Goal: Check status: Check status

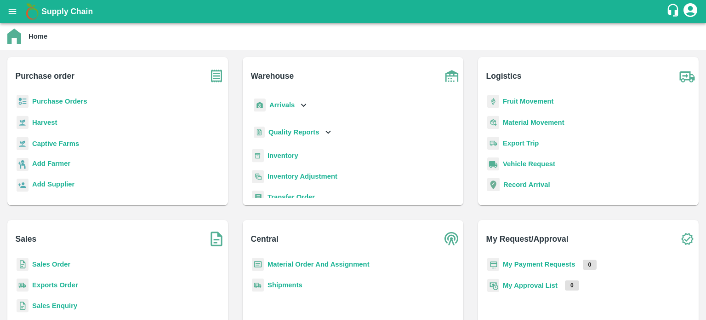
click at [57, 265] on b "Sales Order" at bounding box center [51, 263] width 38 height 7
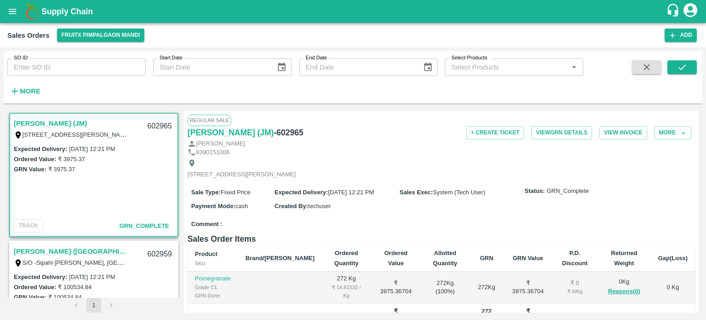
click at [84, 66] on input "SO ID" at bounding box center [76, 66] width 138 height 17
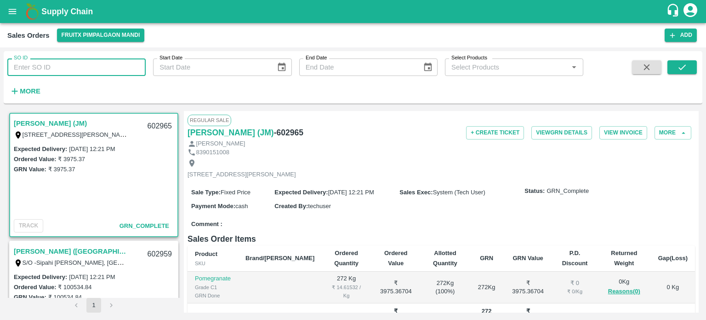
paste input "602954"
type input "602954"
click at [691, 68] on button "submit" at bounding box center [682, 67] width 29 height 14
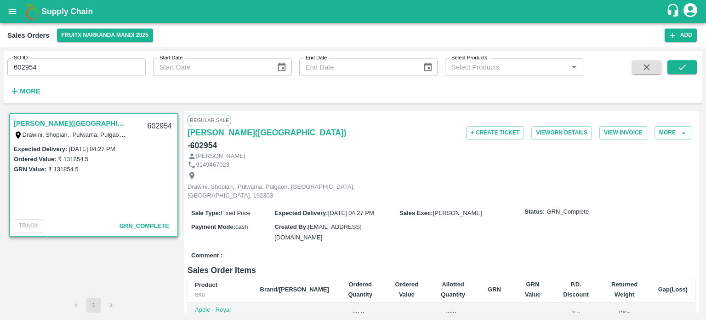
click at [119, 66] on input "602954" at bounding box center [76, 66] width 138 height 17
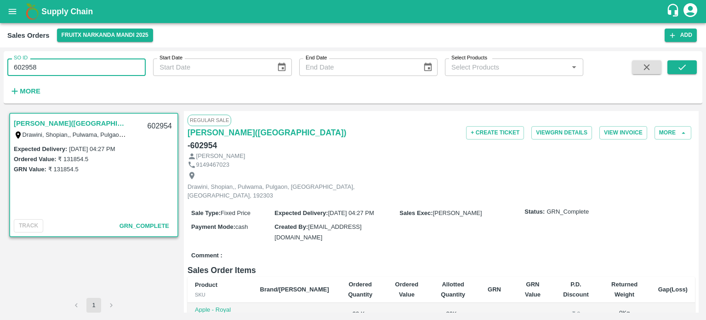
type input "602958"
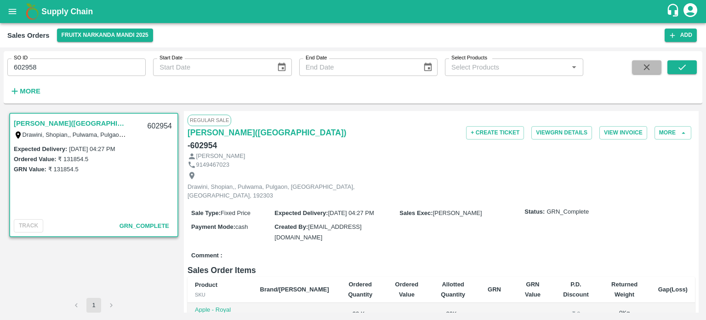
click at [659, 66] on button "button" at bounding box center [646, 67] width 29 height 14
click at [687, 65] on icon "submit" at bounding box center [682, 67] width 10 height 10
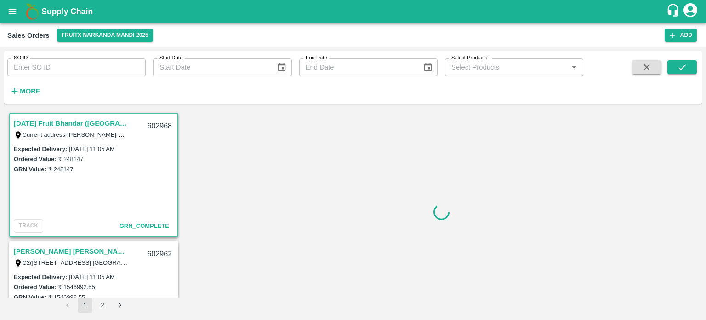
scroll to position [2, 0]
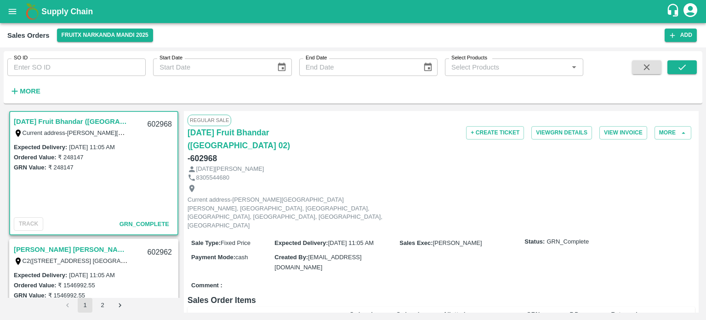
click at [79, 62] on input "SO ID" at bounding box center [76, 66] width 138 height 17
click at [688, 65] on button "submit" at bounding box center [682, 67] width 29 height 14
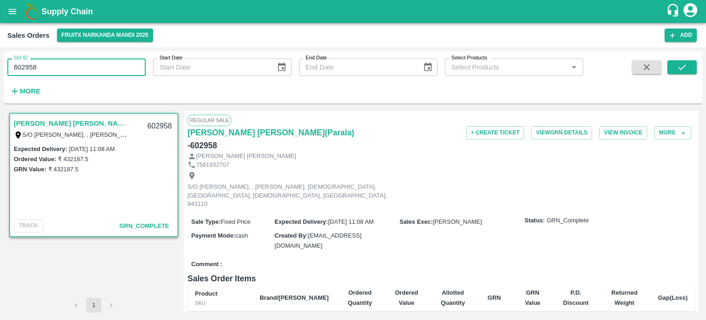
click at [80, 69] on input "602958" at bounding box center [76, 66] width 138 height 17
click at [677, 66] on button "submit" at bounding box center [682, 67] width 29 height 14
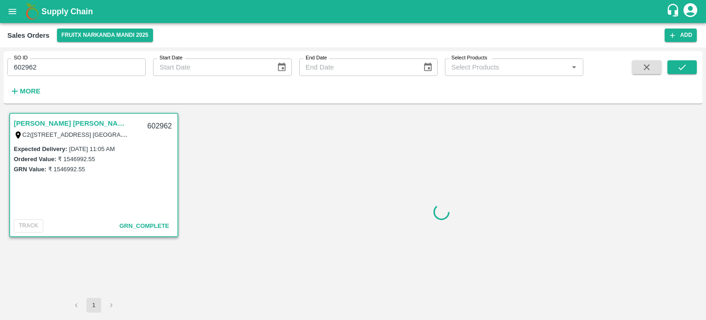
click at [112, 65] on input "602962" at bounding box center [76, 66] width 138 height 17
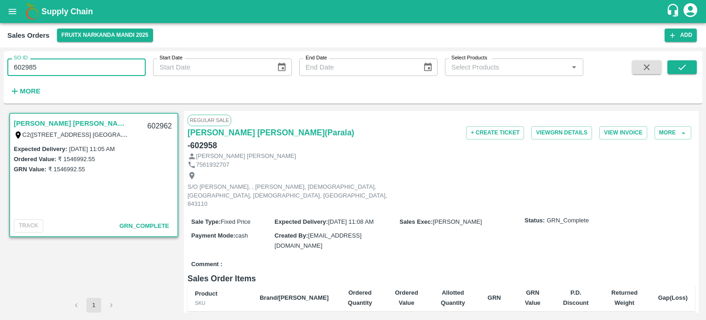
click at [97, 121] on link "[PERSON_NAME] [PERSON_NAME]([GEOGRAPHIC_DATA])" at bounding box center [71, 123] width 115 height 12
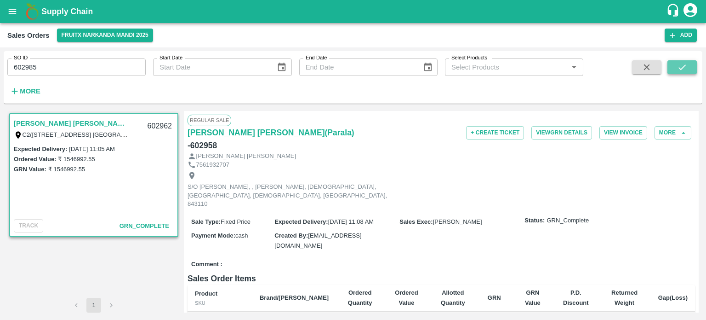
click at [690, 69] on button "submit" at bounding box center [682, 67] width 29 height 14
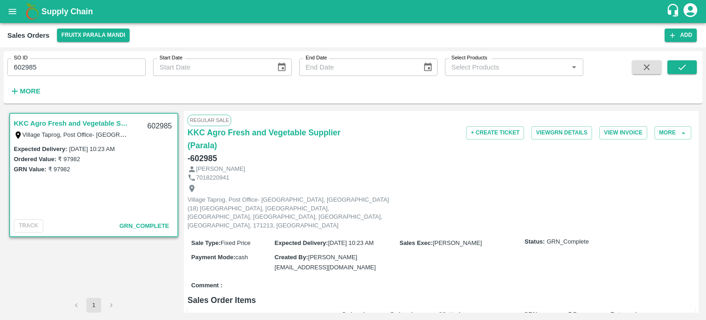
click at [74, 58] on input "602985" at bounding box center [76, 66] width 138 height 17
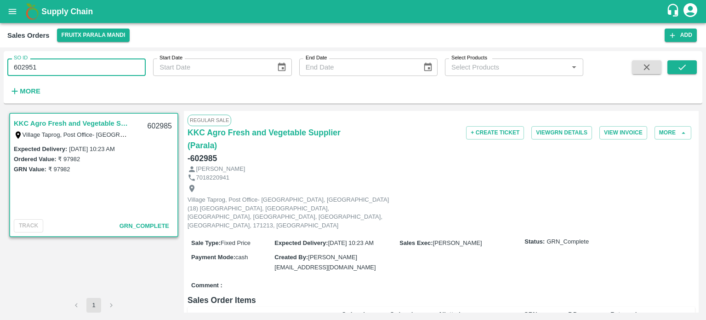
click at [667, 71] on div at bounding box center [668, 79] width 57 height 38
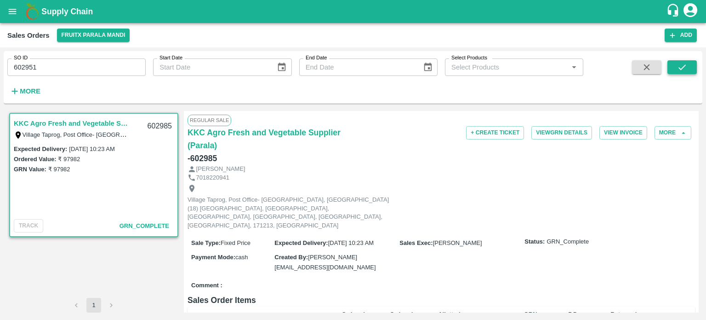
click at [675, 70] on button "submit" at bounding box center [682, 67] width 29 height 14
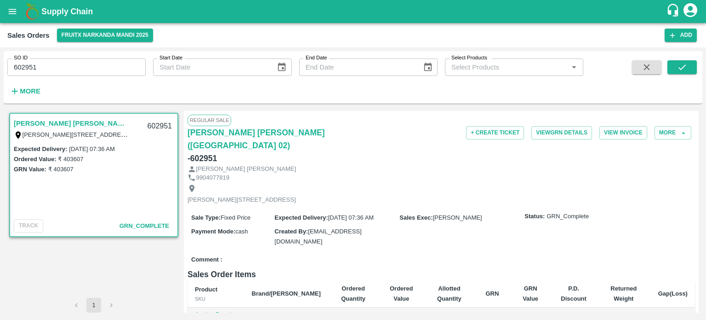
click at [114, 66] on input "602951" at bounding box center [76, 66] width 138 height 17
click at [686, 69] on icon "submit" at bounding box center [682, 67] width 10 height 10
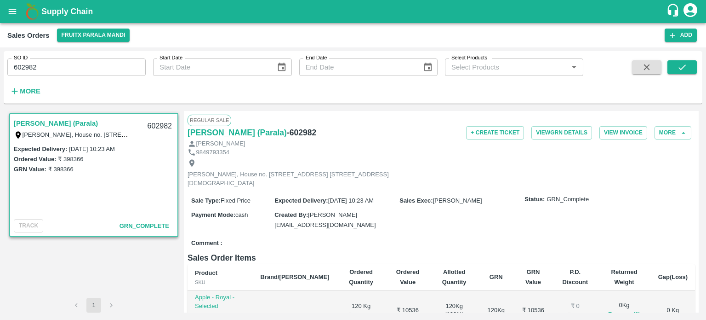
click at [108, 71] on input "602982" at bounding box center [76, 66] width 138 height 17
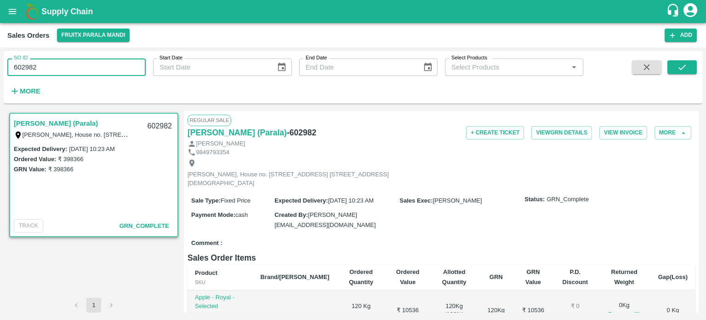
click at [108, 71] on input "602982" at bounding box center [76, 66] width 138 height 17
click at [682, 66] on icon "submit" at bounding box center [682, 67] width 10 height 10
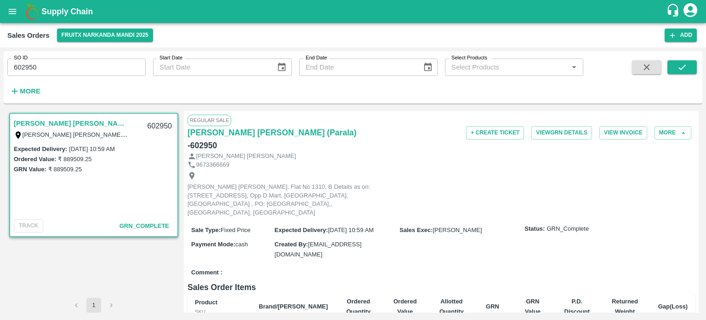
click at [118, 74] on input "602950" at bounding box center [76, 66] width 138 height 17
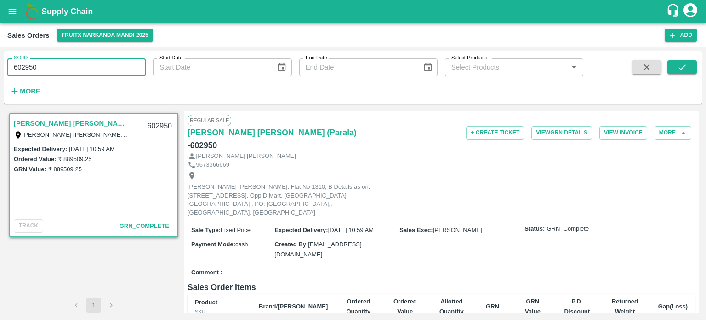
drag, startPoint x: 28, startPoint y: 64, endPoint x: 63, endPoint y: 65, distance: 35.0
click at [63, 65] on input "602950" at bounding box center [76, 66] width 138 height 17
click at [684, 68] on icon "submit" at bounding box center [682, 67] width 10 height 10
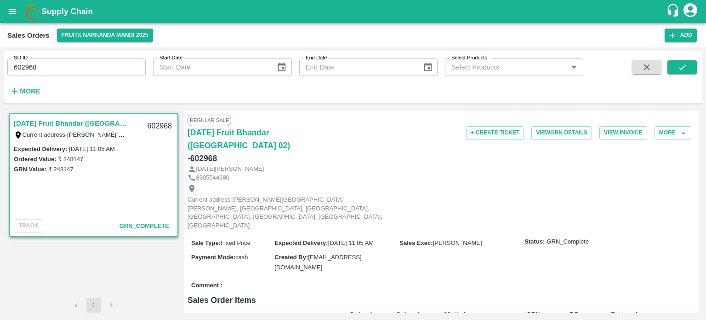
click at [97, 63] on input "602968" at bounding box center [76, 66] width 138 height 17
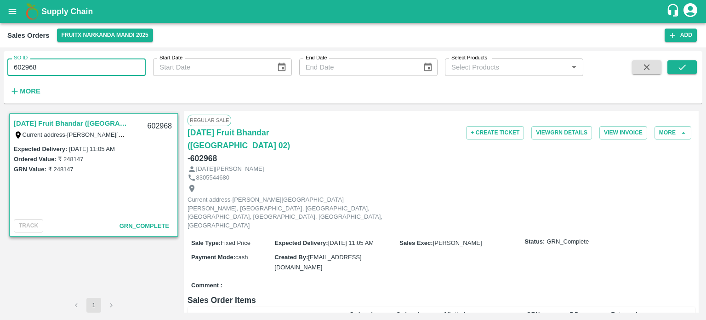
drag, startPoint x: 29, startPoint y: 65, endPoint x: 103, endPoint y: 65, distance: 74.5
click at [103, 66] on input "602968" at bounding box center [76, 66] width 138 height 17
click at [686, 71] on icon "submit" at bounding box center [682, 67] width 10 height 10
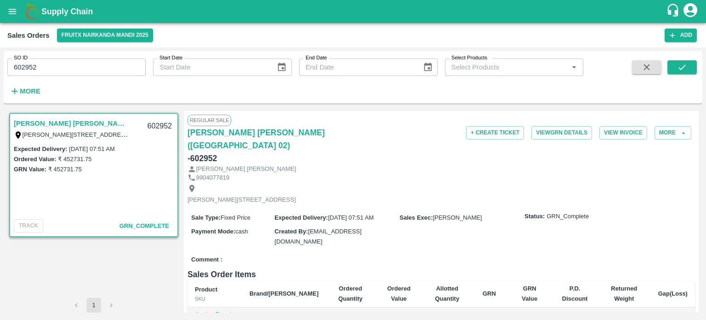
click at [62, 60] on input "602952" at bounding box center [76, 66] width 138 height 17
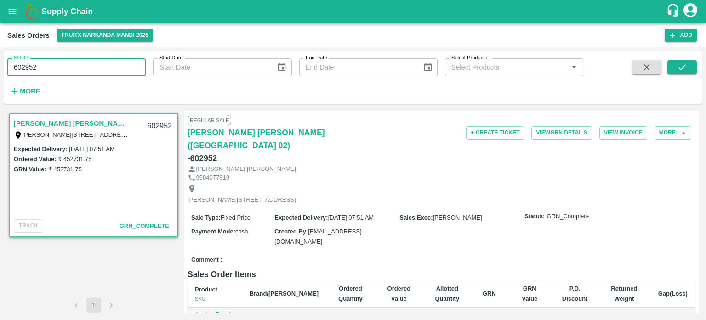
drag, startPoint x: 29, startPoint y: 65, endPoint x: 90, endPoint y: 63, distance: 61.7
click at [90, 63] on input "602952" at bounding box center [76, 66] width 138 height 17
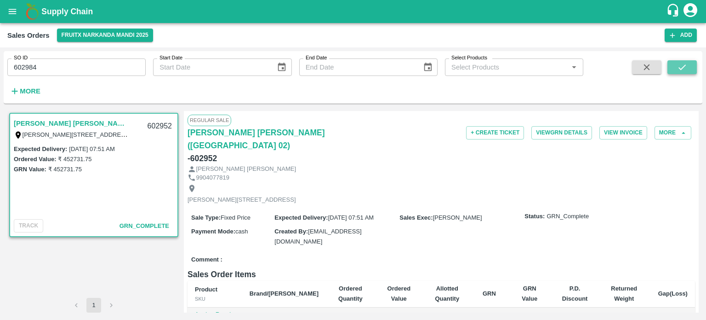
click at [691, 69] on button "submit" at bounding box center [682, 67] width 29 height 14
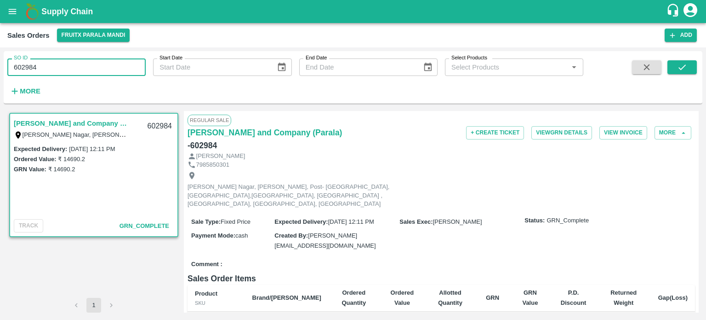
click at [59, 61] on input "602984" at bounding box center [76, 66] width 138 height 17
drag, startPoint x: 24, startPoint y: 66, endPoint x: 149, endPoint y: 70, distance: 125.6
click at [149, 70] on div "SO ID 602984 SO ID Start Date Start Date End Date End Date Select Products Sele…" at bounding box center [292, 75] width 584 height 48
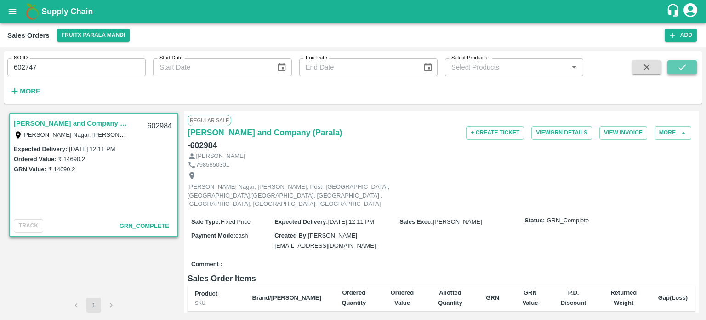
click at [675, 73] on button "submit" at bounding box center [682, 67] width 29 height 14
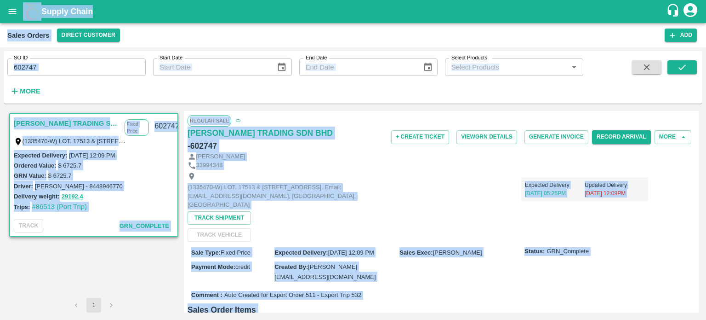
click at [108, 72] on input "602747" at bounding box center [76, 66] width 138 height 17
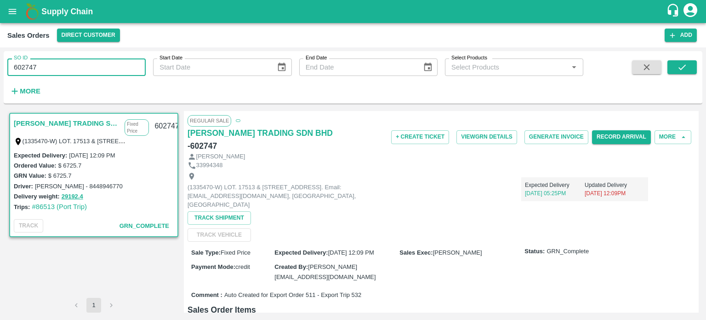
click at [81, 62] on input "602747" at bounding box center [76, 66] width 138 height 17
drag, startPoint x: 30, startPoint y: 63, endPoint x: 79, endPoint y: 68, distance: 49.0
click at [79, 68] on input "602747" at bounding box center [76, 66] width 138 height 17
drag, startPoint x: 26, startPoint y: 66, endPoint x: 106, endPoint y: 74, distance: 80.9
click at [106, 75] on input "602747" at bounding box center [76, 66] width 138 height 17
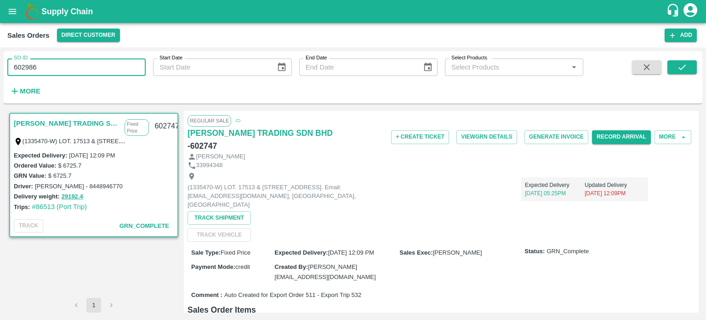
click at [83, 67] on input "602986" at bounding box center [76, 66] width 138 height 17
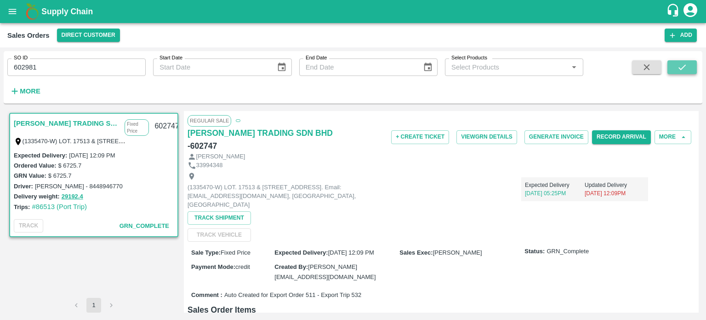
click at [677, 64] on icon "submit" at bounding box center [682, 67] width 10 height 10
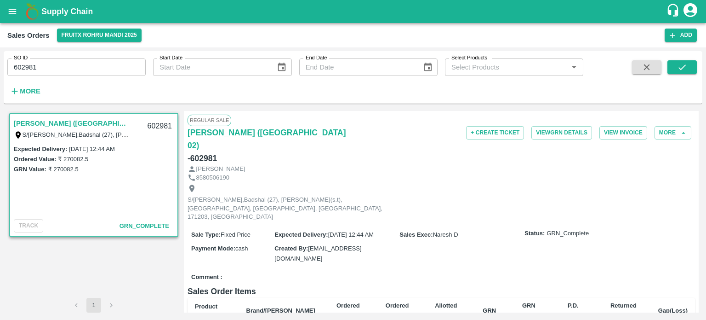
click at [103, 69] on input "602981" at bounding box center [76, 66] width 138 height 17
click at [681, 64] on icon "submit" at bounding box center [682, 67] width 10 height 10
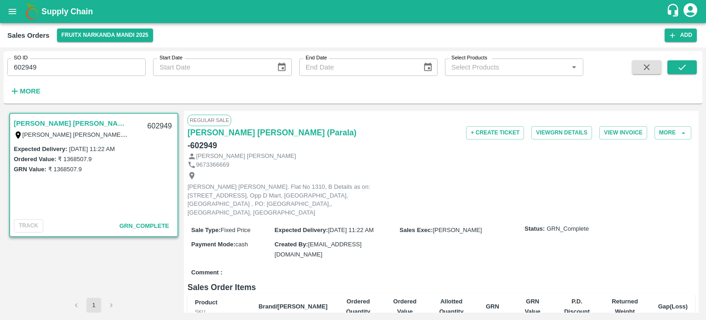
click at [98, 57] on div "SO ID 602949 SO ID" at bounding box center [73, 63] width 146 height 25
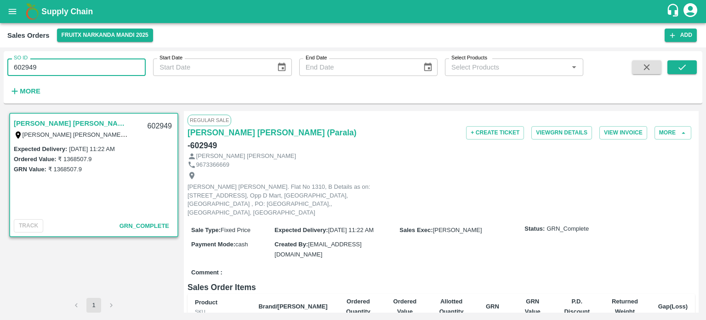
click at [97, 64] on input "602949" at bounding box center [76, 66] width 138 height 17
click at [687, 63] on icon "submit" at bounding box center [682, 67] width 10 height 10
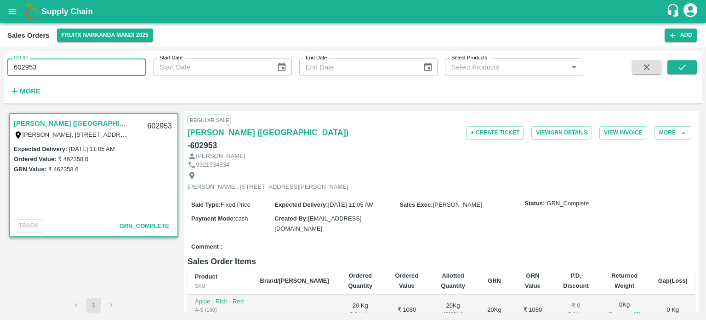
click at [86, 61] on input "602953" at bounding box center [76, 66] width 138 height 17
click at [690, 68] on button "submit" at bounding box center [682, 67] width 29 height 14
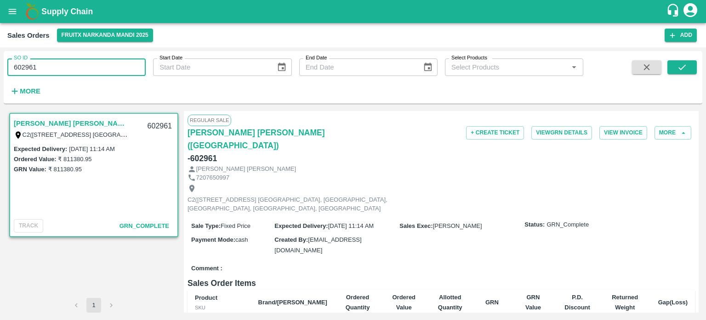
click at [97, 68] on input "602961" at bounding box center [76, 66] width 138 height 17
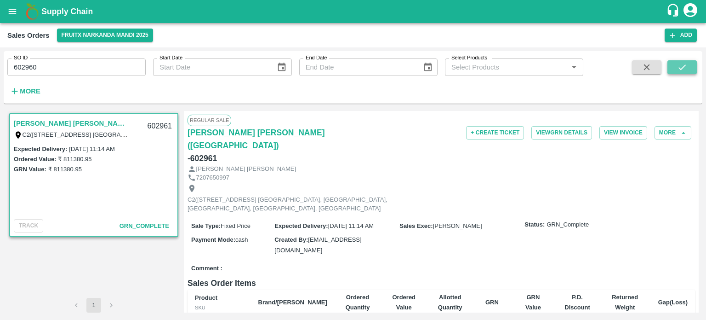
click at [675, 70] on button "submit" at bounding box center [682, 67] width 29 height 14
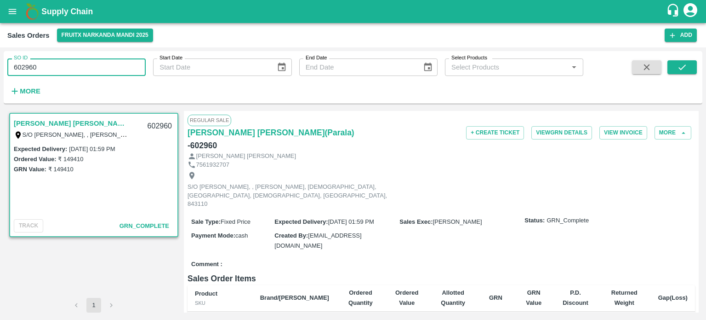
click at [99, 66] on input "602960" at bounding box center [76, 66] width 138 height 17
click at [704, 67] on div "SO ID 602955 SO ID Start Date Start Date End Date End Date Select Products Sele…" at bounding box center [353, 183] width 706 height 272
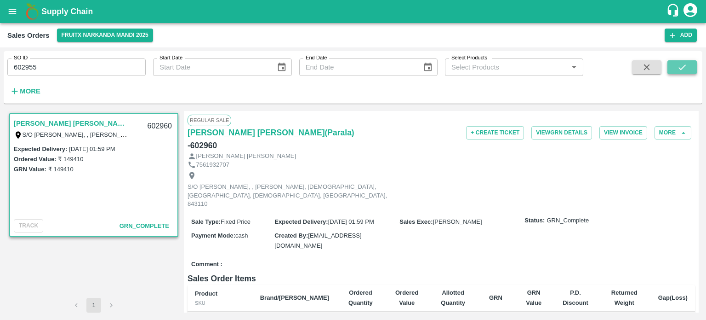
click at [694, 65] on button "submit" at bounding box center [682, 67] width 29 height 14
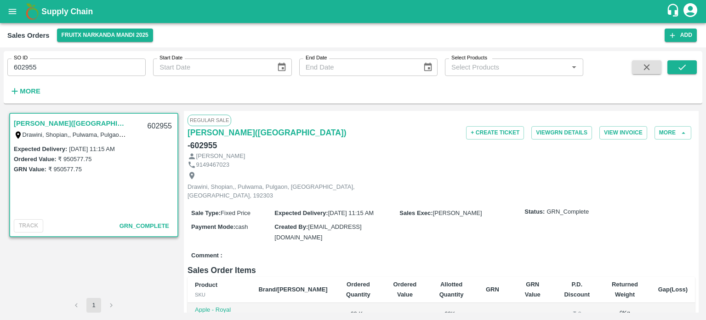
click at [97, 64] on input "602955" at bounding box center [76, 66] width 138 height 17
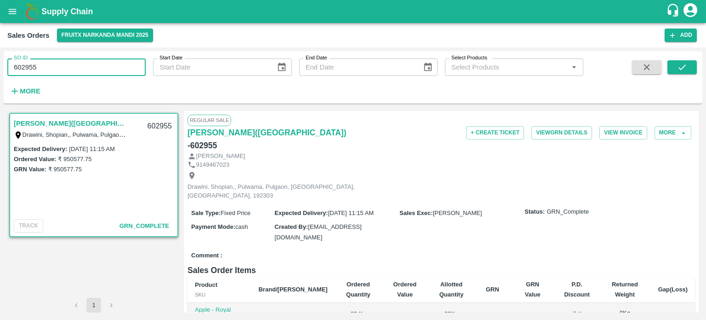
drag, startPoint x: 29, startPoint y: 66, endPoint x: 104, endPoint y: 69, distance: 76.0
click at [104, 69] on input "602955" at bounding box center [76, 66] width 138 height 17
click at [679, 70] on icon "submit" at bounding box center [682, 67] width 10 height 10
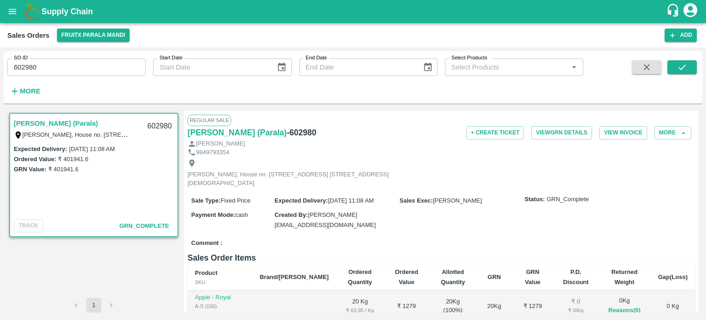
click at [109, 56] on div "SO ID 602980 SO ID" at bounding box center [73, 63] width 146 height 25
click at [103, 68] on input "602980" at bounding box center [76, 66] width 138 height 17
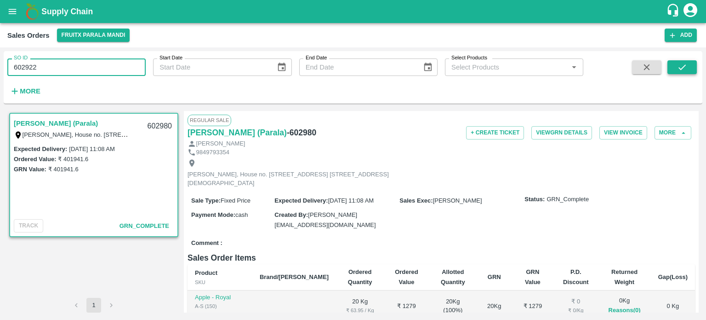
click at [690, 70] on button "submit" at bounding box center [682, 67] width 29 height 14
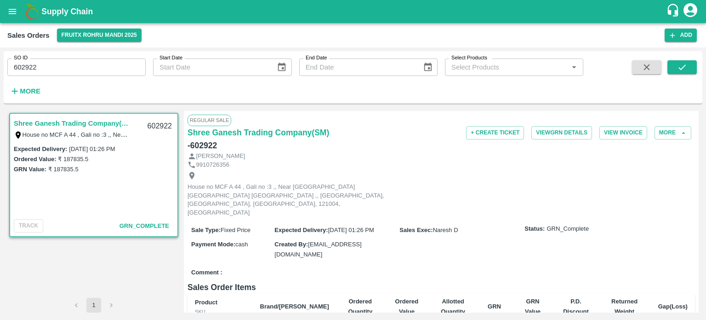
click at [87, 54] on div "SO ID 602922 SO ID" at bounding box center [73, 63] width 146 height 25
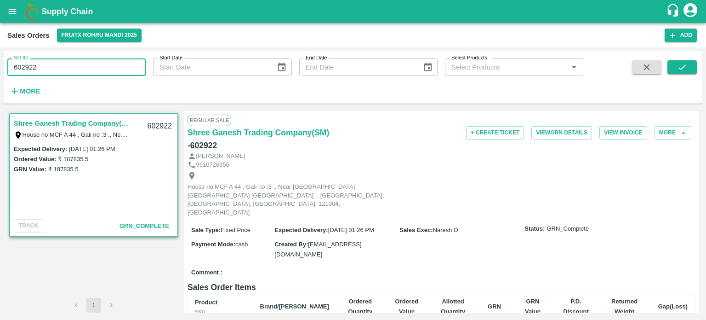
drag, startPoint x: 29, startPoint y: 62, endPoint x: 75, endPoint y: 62, distance: 46.0
click at [75, 62] on input "602922" at bounding box center [76, 66] width 138 height 17
click at [679, 71] on icon "submit" at bounding box center [682, 67] width 10 height 10
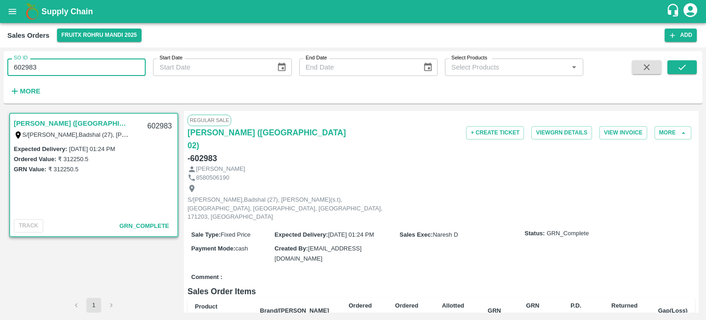
click at [98, 62] on input "602983" at bounding box center [76, 66] width 138 height 17
click at [29, 69] on input "602983" at bounding box center [76, 66] width 138 height 17
drag, startPoint x: 29, startPoint y: 66, endPoint x: 94, endPoint y: 64, distance: 64.9
click at [94, 64] on input "602983" at bounding box center [76, 66] width 138 height 17
click at [678, 64] on icon "submit" at bounding box center [682, 67] width 10 height 10
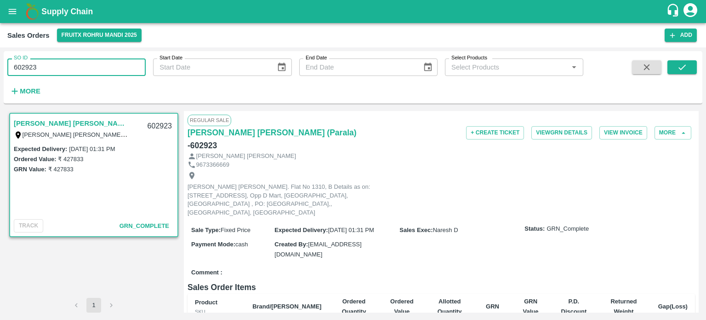
click at [93, 69] on input "602923" at bounding box center [76, 66] width 138 height 17
drag, startPoint x: 73, startPoint y: 65, endPoint x: 97, endPoint y: 64, distance: 24.8
click at [97, 64] on input "602923" at bounding box center [76, 66] width 138 height 17
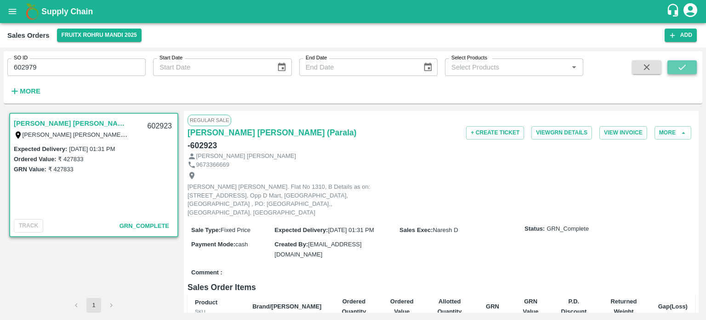
click at [675, 70] on button "submit" at bounding box center [682, 67] width 29 height 14
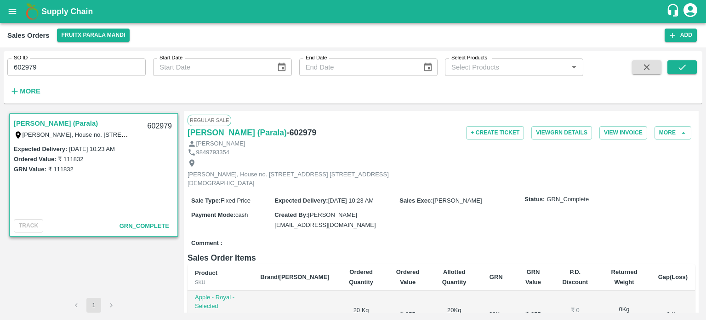
click at [107, 72] on input "602979" at bounding box center [76, 66] width 138 height 17
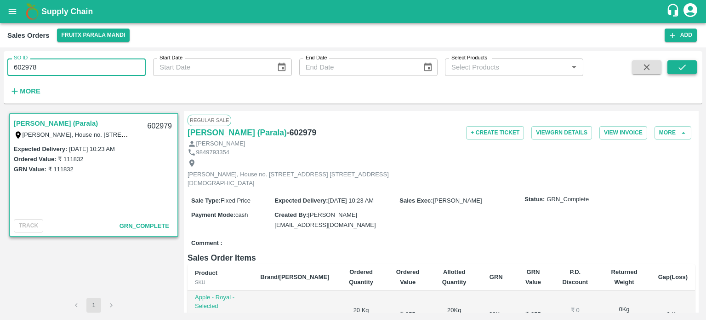
click at [676, 66] on button "submit" at bounding box center [682, 67] width 29 height 14
click at [682, 69] on icon "submit" at bounding box center [682, 67] width 10 height 10
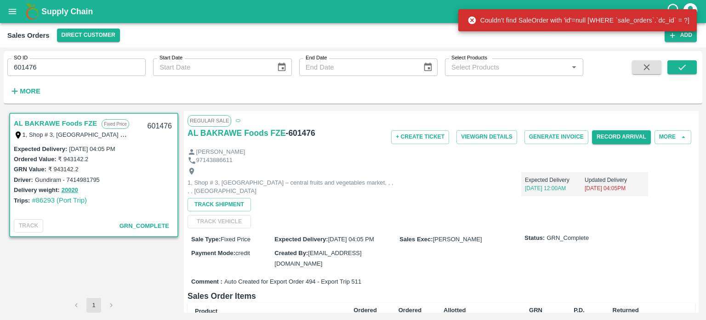
click at [77, 70] on input "601476" at bounding box center [76, 66] width 138 height 17
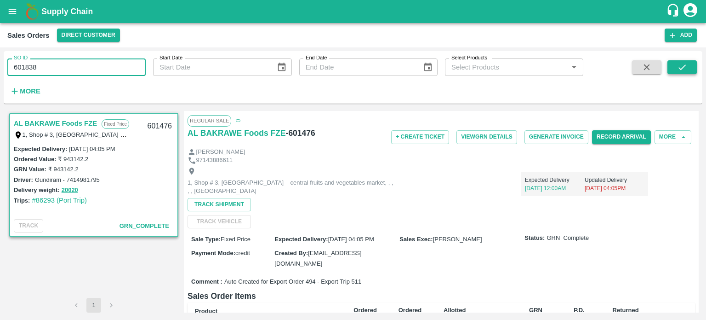
type input "601838"
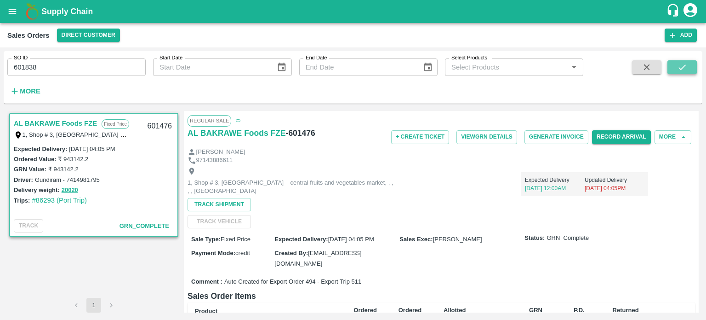
click at [686, 68] on icon "submit" at bounding box center [682, 67] width 10 height 10
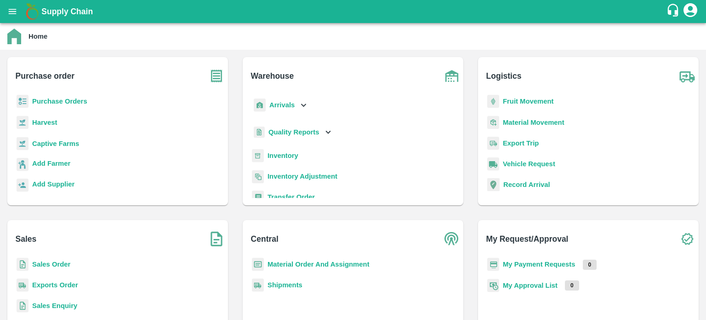
click at [35, 286] on b "Exports Order" at bounding box center [55, 284] width 46 height 7
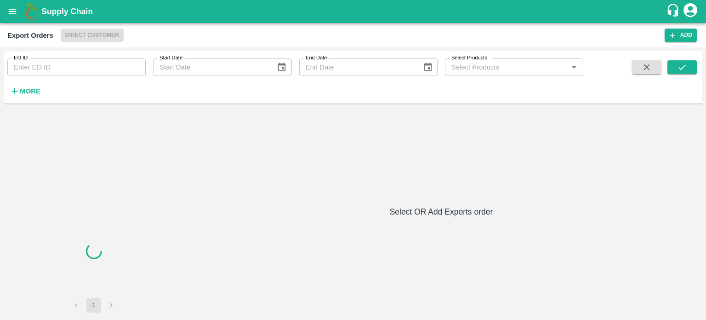
click at [107, 69] on input "EO ID" at bounding box center [76, 66] width 138 height 17
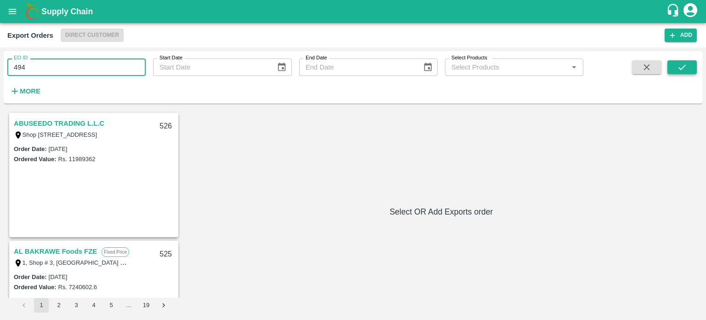
type input "494"
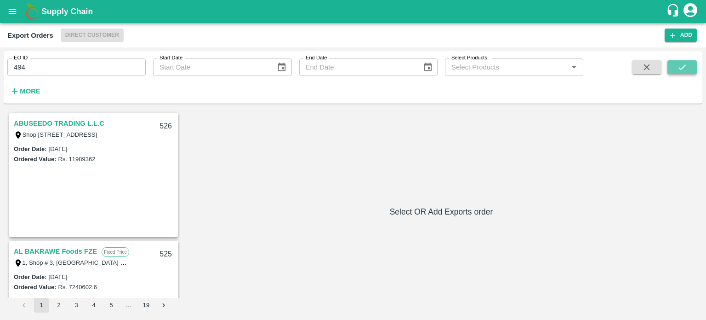
click at [682, 68] on icon "submit" at bounding box center [682, 67] width 7 height 6
click at [688, 67] on button "submit" at bounding box center [682, 67] width 29 height 14
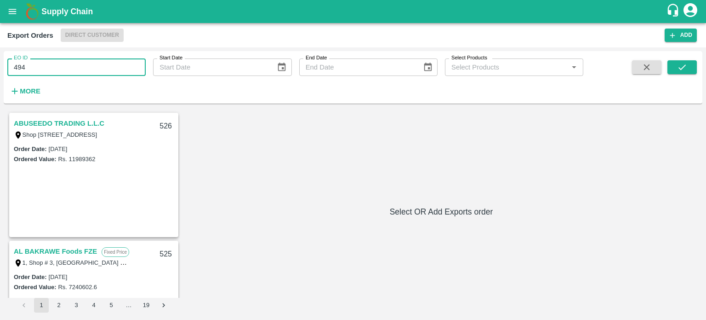
click at [0, 80] on div "EO ID 494 EO ID Start Date Start Date End Date End Date Select Products Select …" at bounding box center [353, 183] width 706 height 272
click at [58, 67] on input "EO ID" at bounding box center [76, 66] width 138 height 17
click at [686, 63] on icon "submit" at bounding box center [682, 67] width 10 height 10
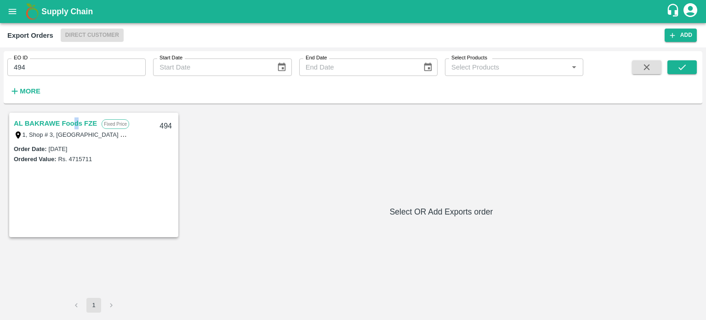
click at [76, 119] on link "AL BAKRAWE Foods FZE" at bounding box center [55, 123] width 83 height 12
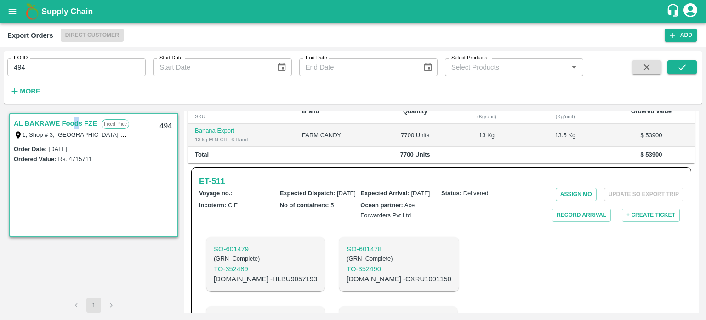
scroll to position [230, 0]
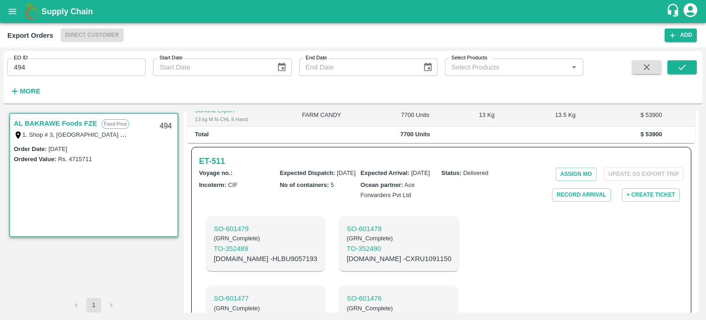
click at [99, 65] on input "494" at bounding box center [76, 66] width 138 height 17
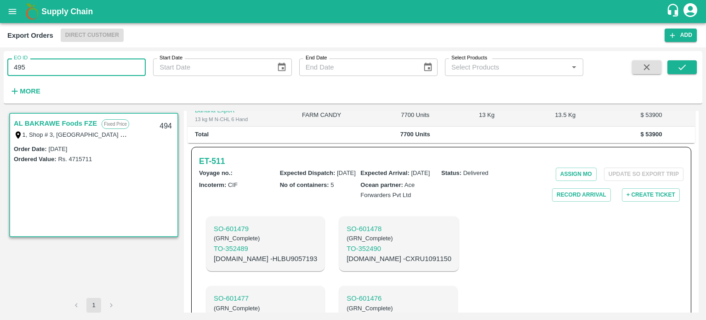
type input "495"
click at [703, 64] on div "EO ID 495 EO ID Start Date Start Date End Date End Date Select Products Select …" at bounding box center [353, 183] width 706 height 272
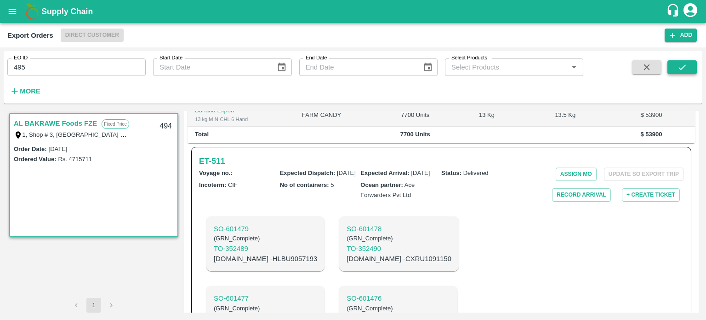
click at [695, 67] on button "submit" at bounding box center [682, 67] width 29 height 14
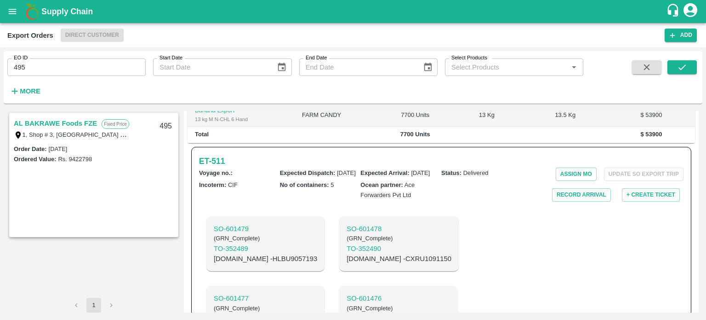
click at [82, 126] on link "AL BAKRAWE Foods FZE" at bounding box center [55, 123] width 83 height 12
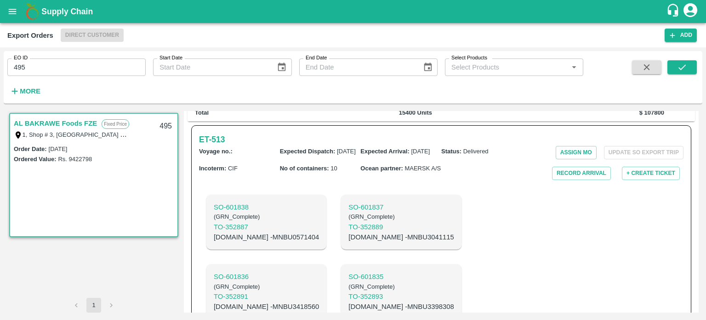
scroll to position [224, 0]
